Goal: Information Seeking & Learning: Learn about a topic

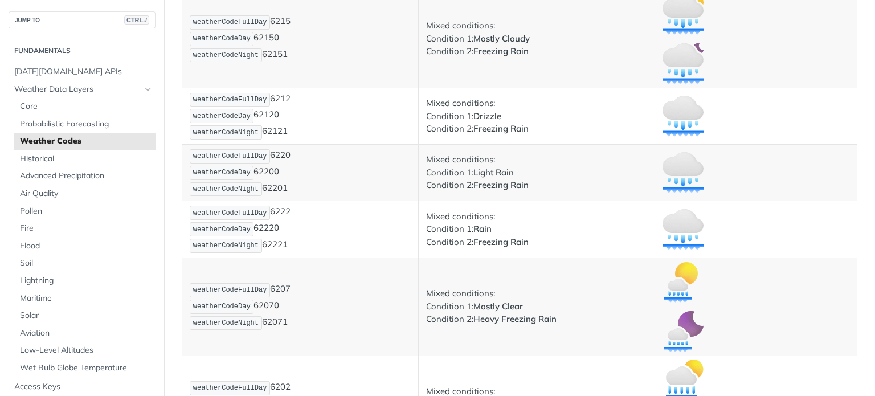
scroll to position [6046, 0]
click at [71, 66] on span "[DATE][DOMAIN_NAME] APIs" at bounding box center [83, 71] width 138 height 11
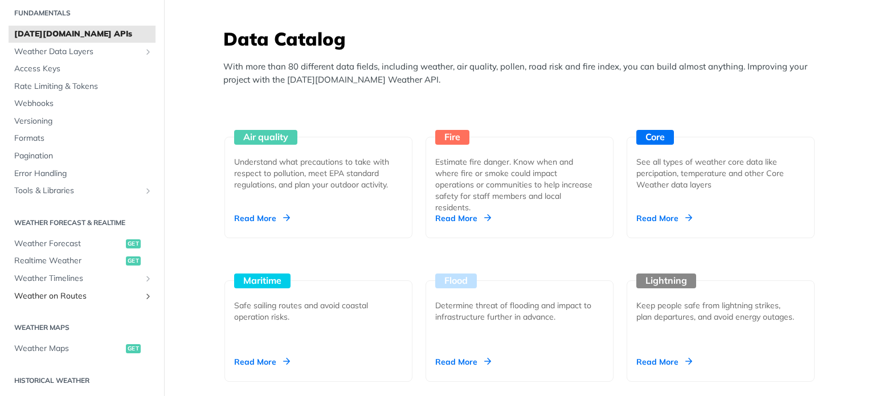
scroll to position [47, 0]
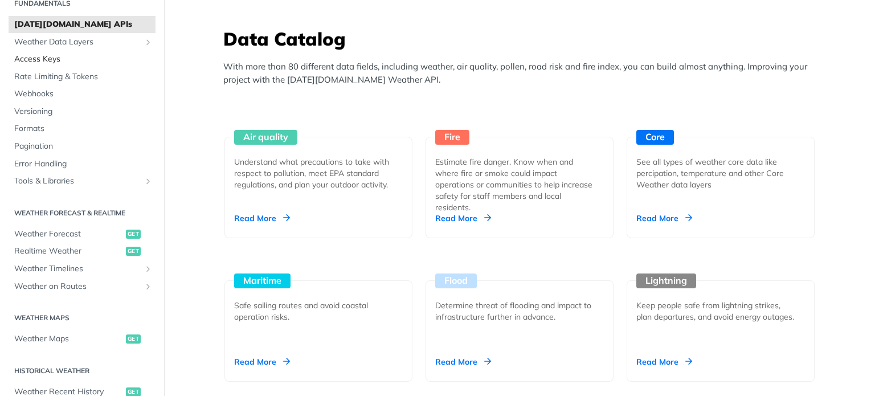
click at [80, 54] on span "Access Keys" at bounding box center [83, 59] width 138 height 11
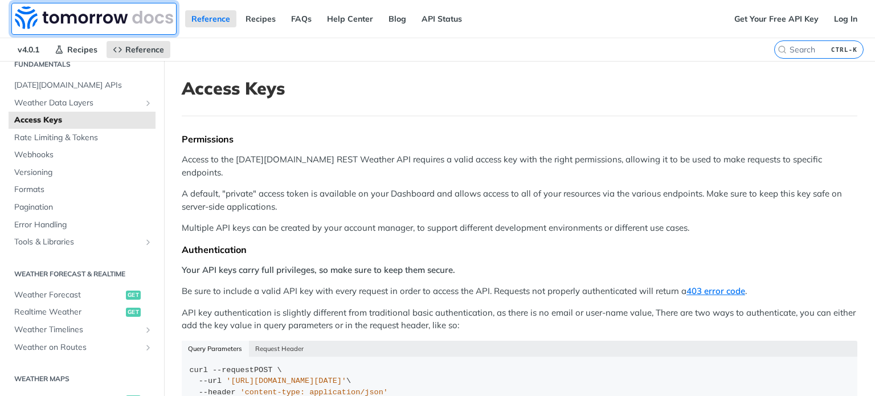
click at [58, 17] on img at bounding box center [94, 17] width 158 height 23
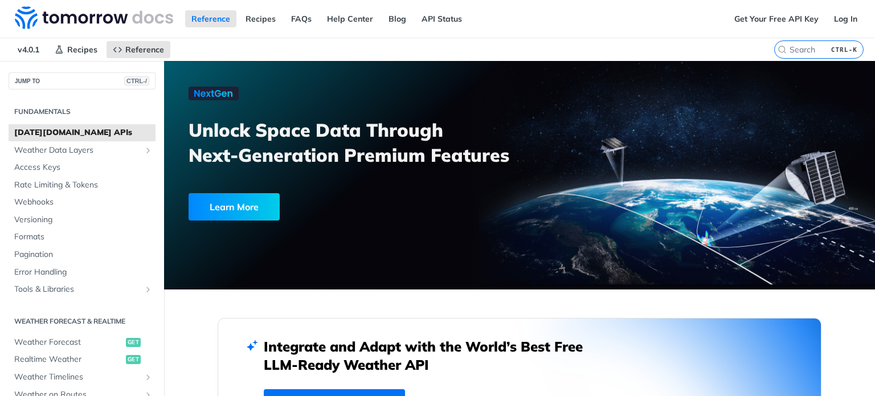
click at [55, 107] on h2 "Fundamentals" at bounding box center [82, 112] width 147 height 10
click at [34, 148] on span "Weather Data Layers" at bounding box center [77, 150] width 126 height 11
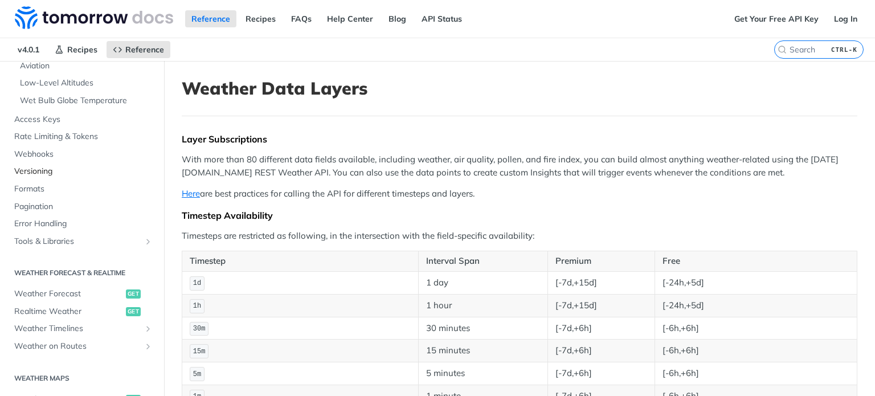
scroll to position [334, 0]
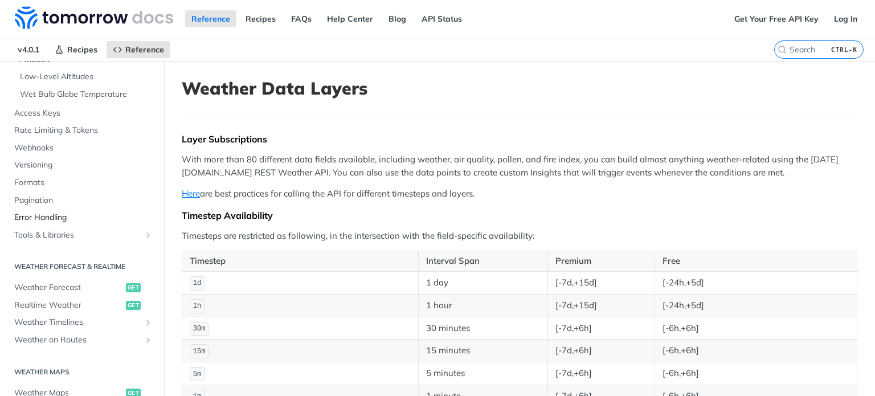
click at [59, 218] on span "Error Handling" at bounding box center [83, 217] width 138 height 11
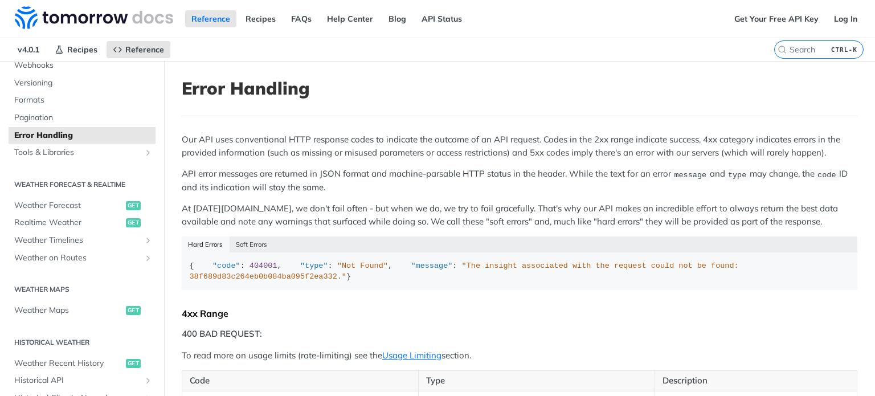
scroll to position [138, 0]
click at [55, 205] on span "Weather Forecast" at bounding box center [68, 203] width 109 height 11
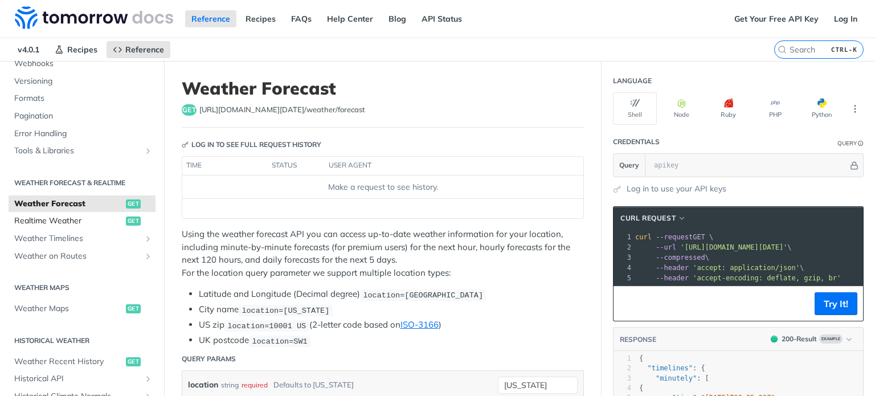
click at [50, 227] on link "Realtime Weather get" at bounding box center [82, 220] width 147 height 17
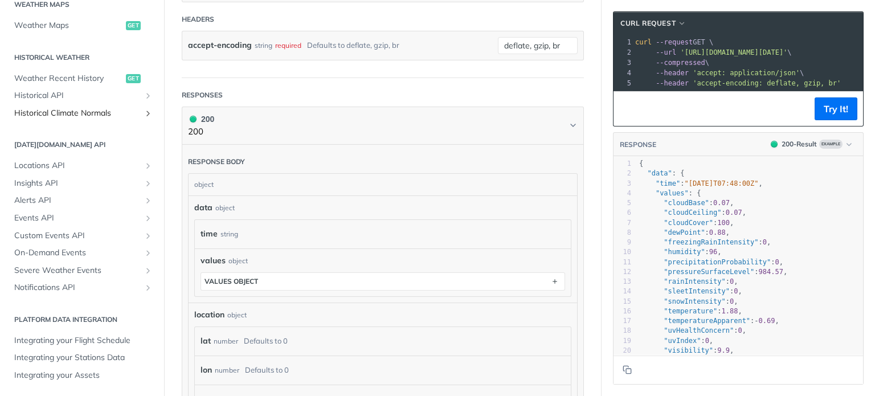
scroll to position [424, 0]
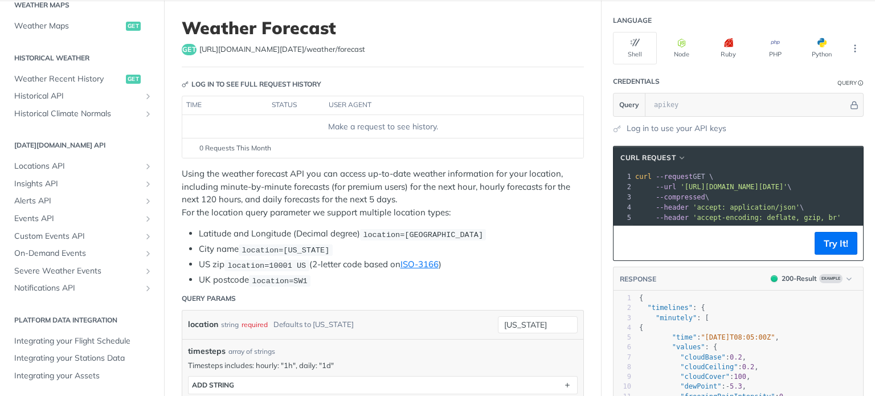
scroll to position [11, 0]
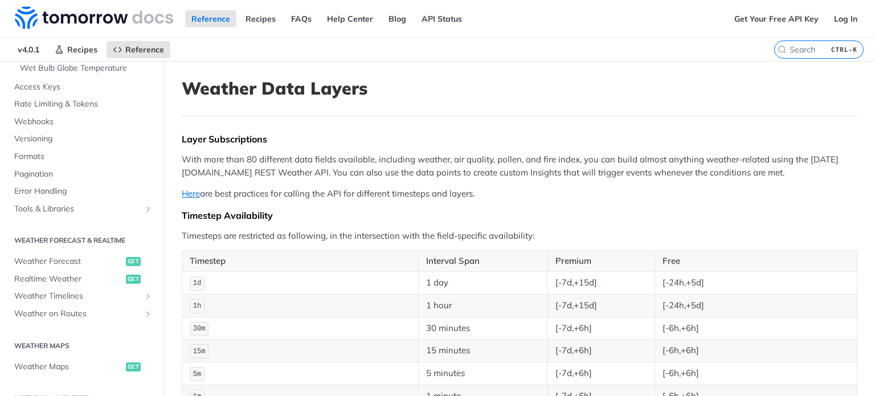
scroll to position [641, 0]
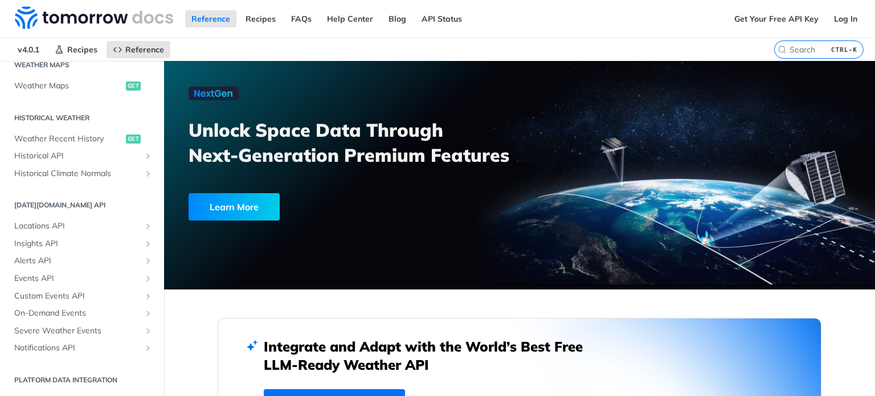
scroll to position [361, 0]
